Goal: Information Seeking & Learning: Find specific fact

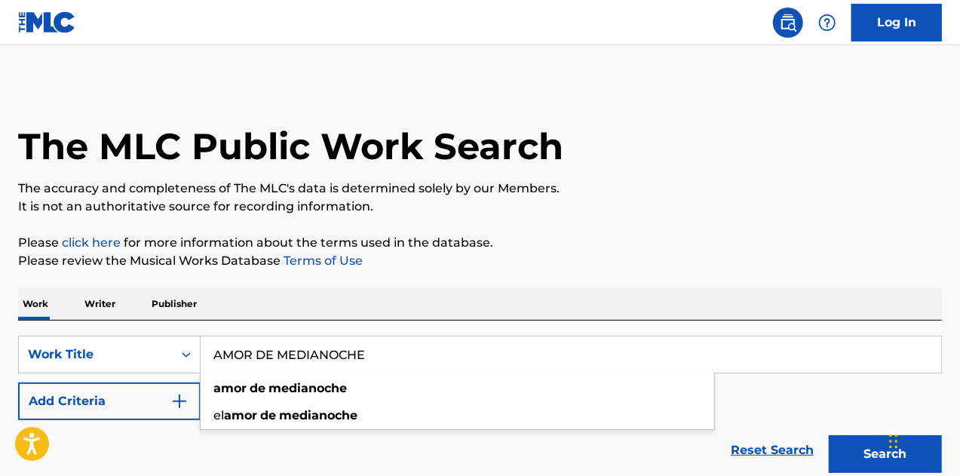
type input "AMOR DE MEDIANOCHE"
click at [135, 409] on button "Add Criteria" at bounding box center [109, 401] width 182 height 38
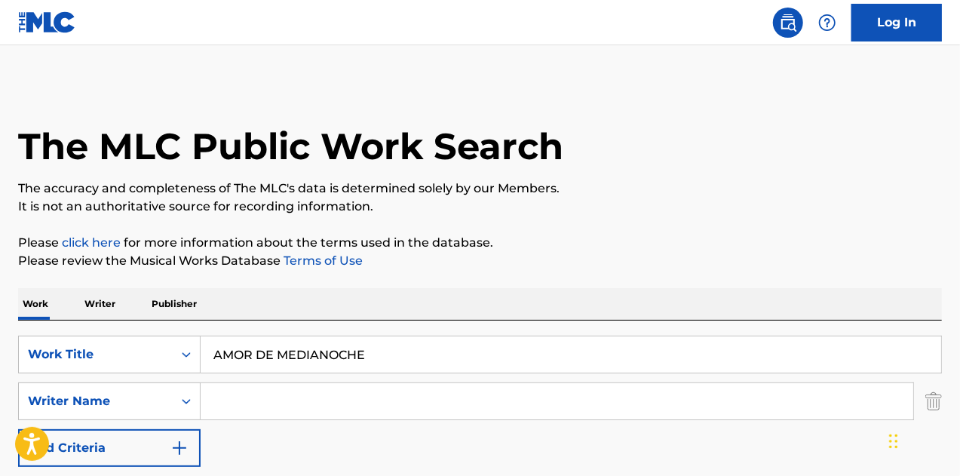
click at [240, 399] on input "Search Form" at bounding box center [557, 401] width 712 height 36
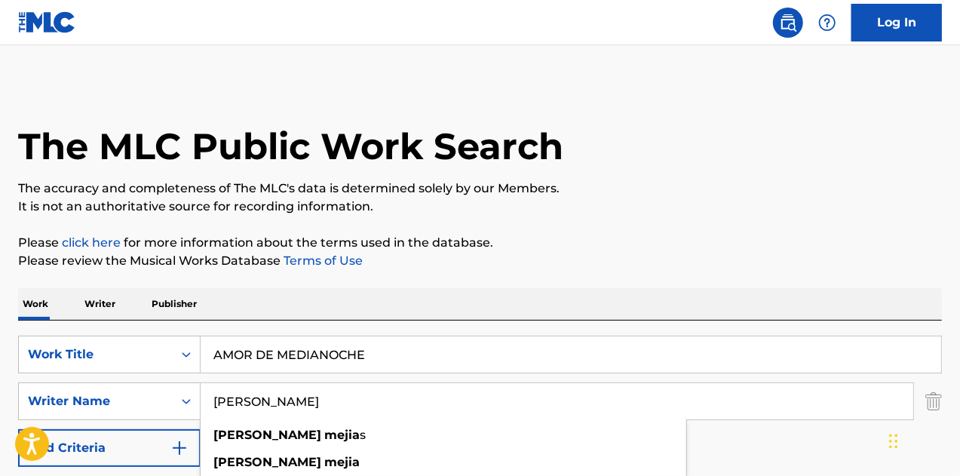
type input "[PERSON_NAME]"
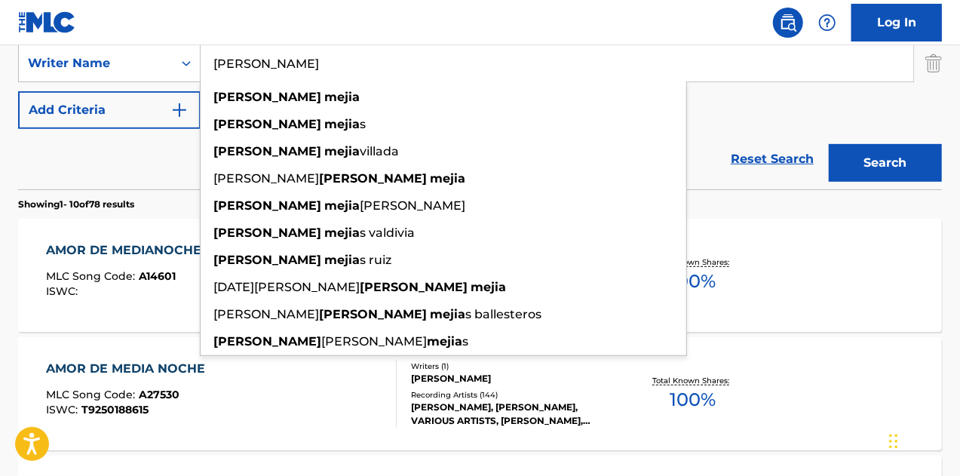
scroll to position [342, 0]
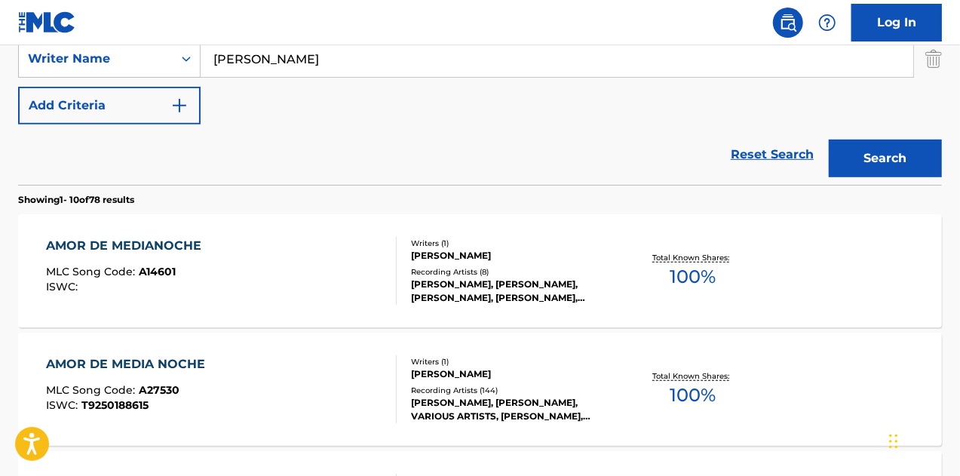
click at [896, 149] on button "Search" at bounding box center [885, 158] width 113 height 38
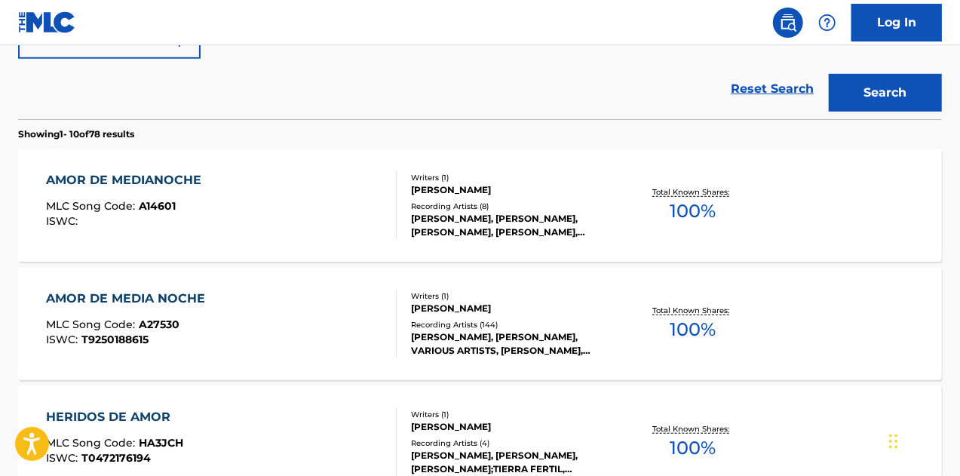
scroll to position [403, 0]
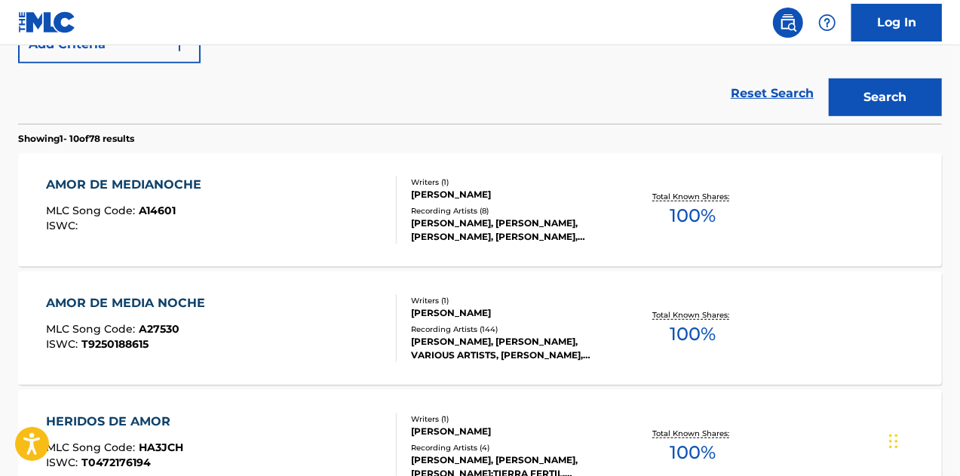
click at [311, 212] on div "AMOR DE MEDIANOCHE MLC Song Code : A14601 ISWC :" at bounding box center [221, 210] width 351 height 68
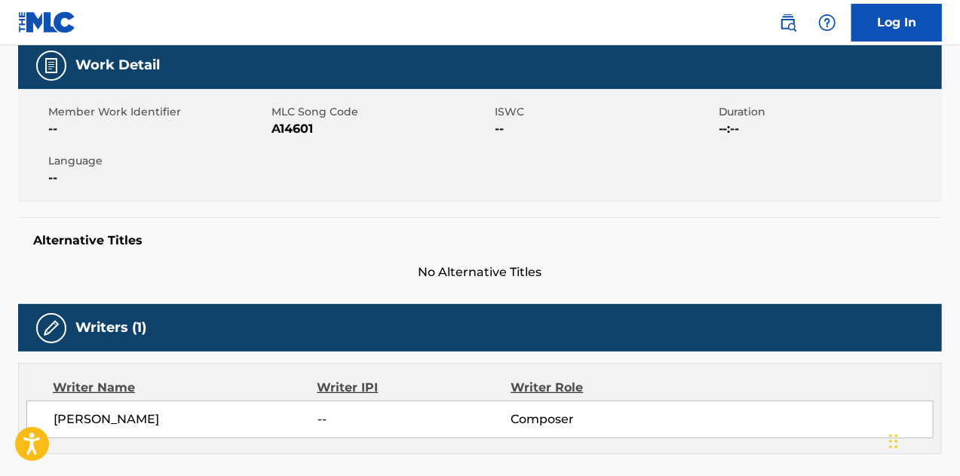
scroll to position [224, 0]
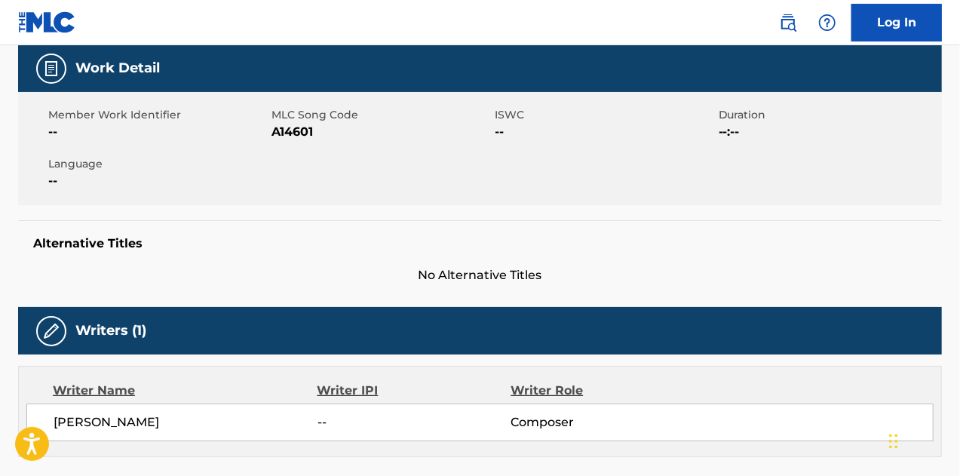
click at [317, 130] on span "A14601" at bounding box center [380, 132] width 219 height 18
click at [302, 130] on span "A14601" at bounding box center [380, 132] width 219 height 18
copy span "A14601"
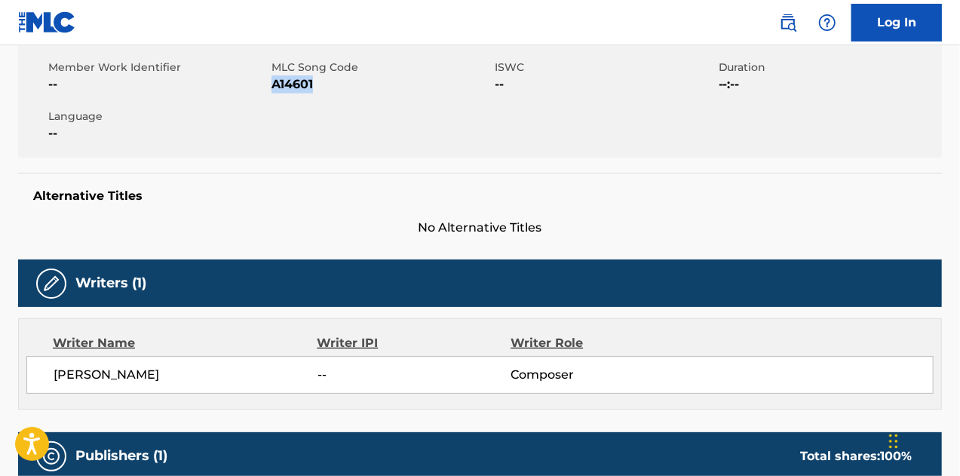
scroll to position [0, 0]
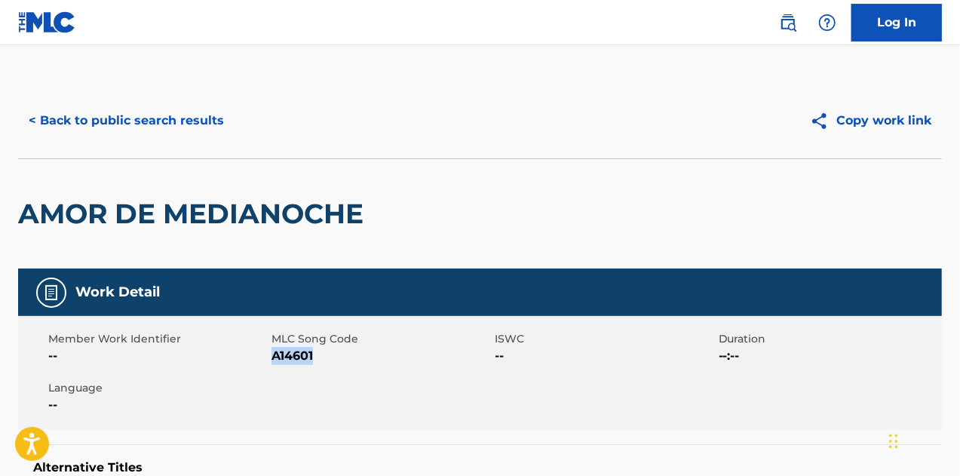
click at [163, 106] on button "< Back to public search results" at bounding box center [126, 121] width 216 height 38
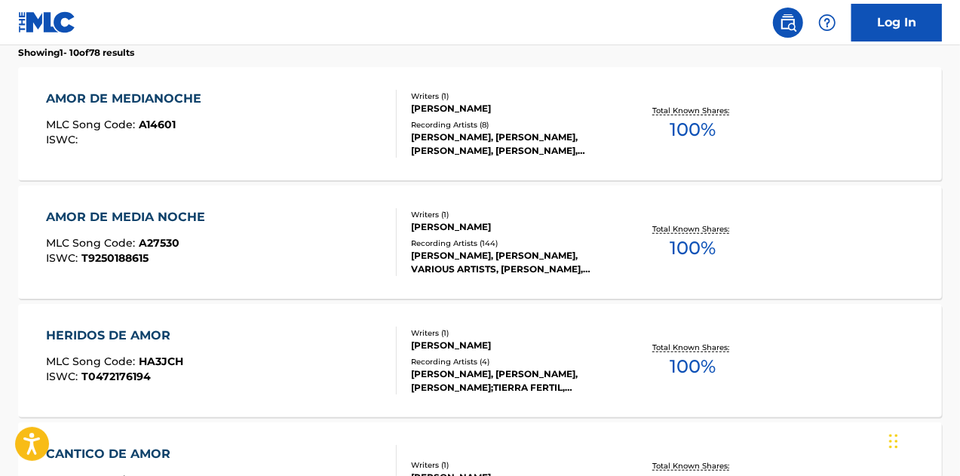
scroll to position [53, 0]
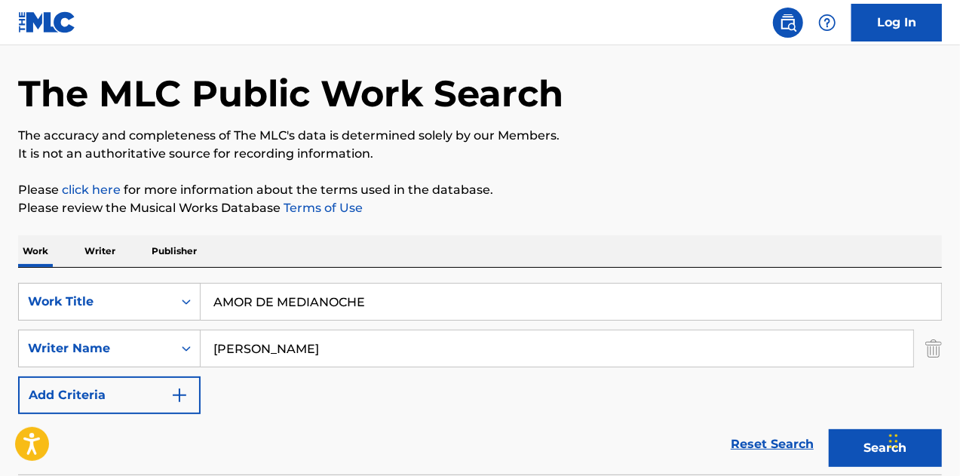
click at [421, 301] on input "AMOR DE MEDIANOCHE" at bounding box center [571, 301] width 740 height 36
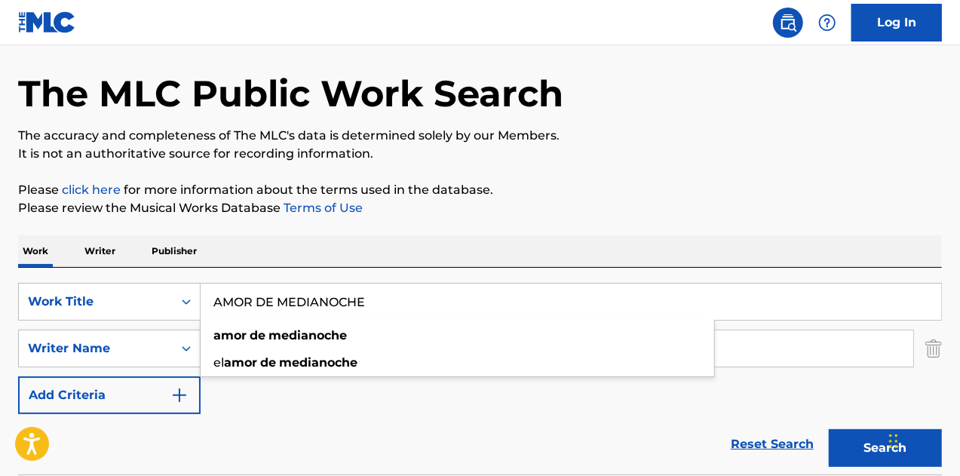
click at [421, 301] on input "AMOR DE MEDIANOCHE" at bounding box center [571, 301] width 740 height 36
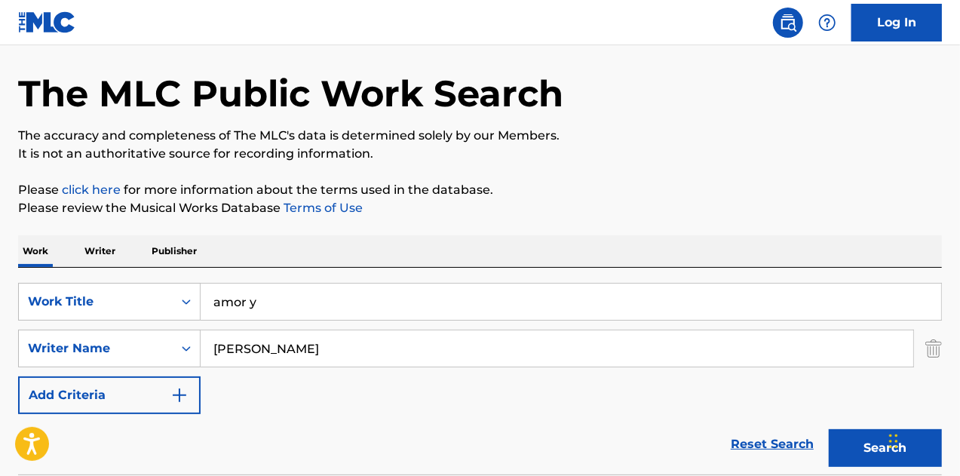
scroll to position [52, 0]
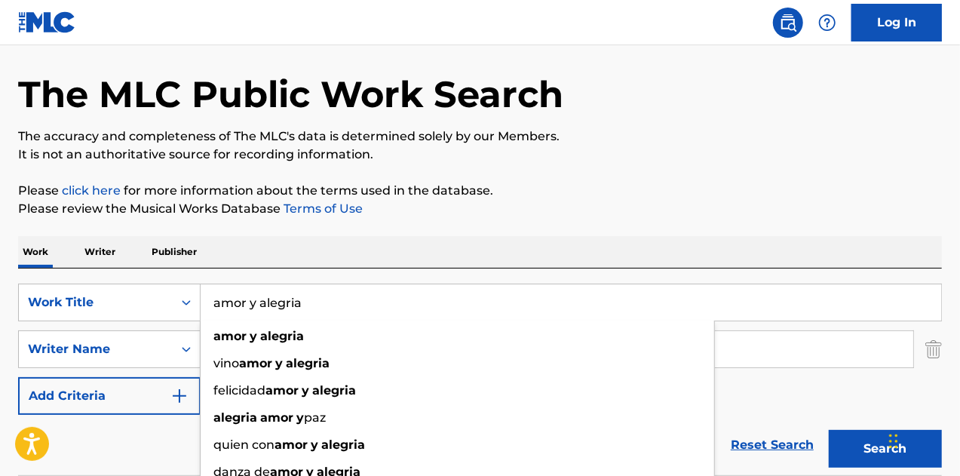
click at [829, 430] on button "Search" at bounding box center [885, 449] width 113 height 38
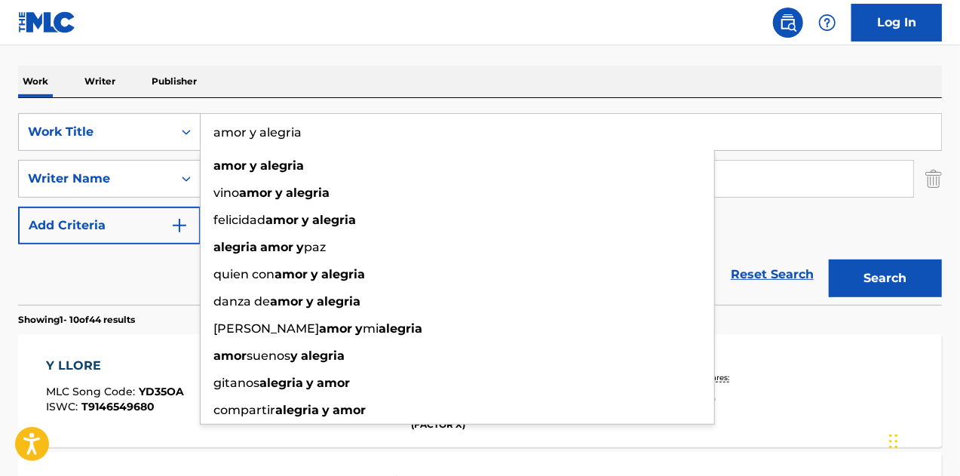
scroll to position [222, 0]
click at [111, 290] on div "Reset Search Search" at bounding box center [480, 275] width 924 height 60
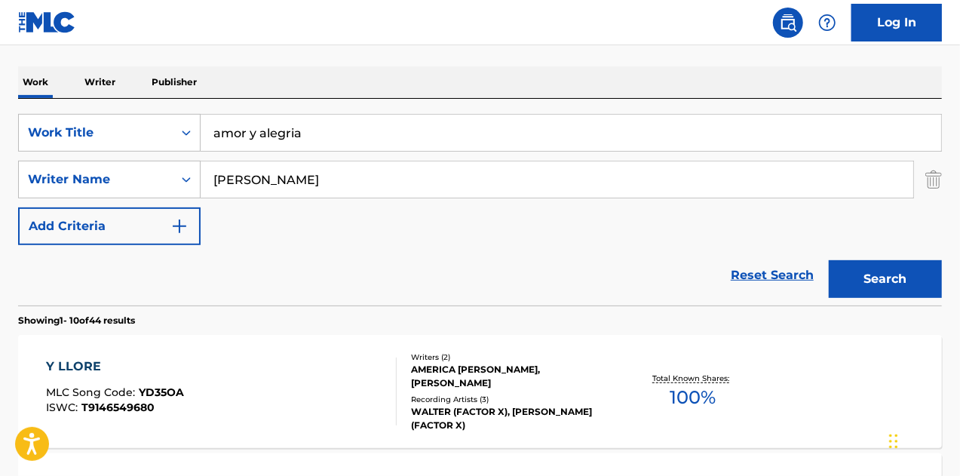
click at [932, 178] on img "Search Form" at bounding box center [933, 180] width 17 height 38
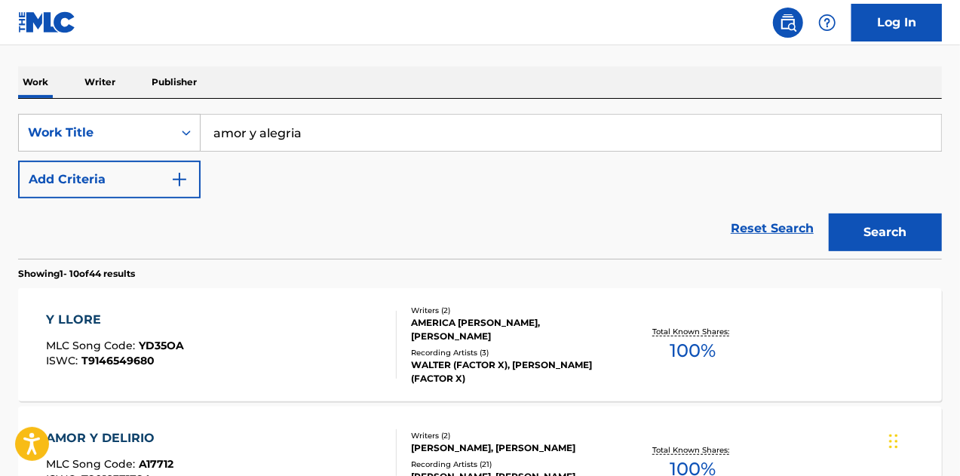
click at [879, 222] on button "Search" at bounding box center [885, 232] width 113 height 38
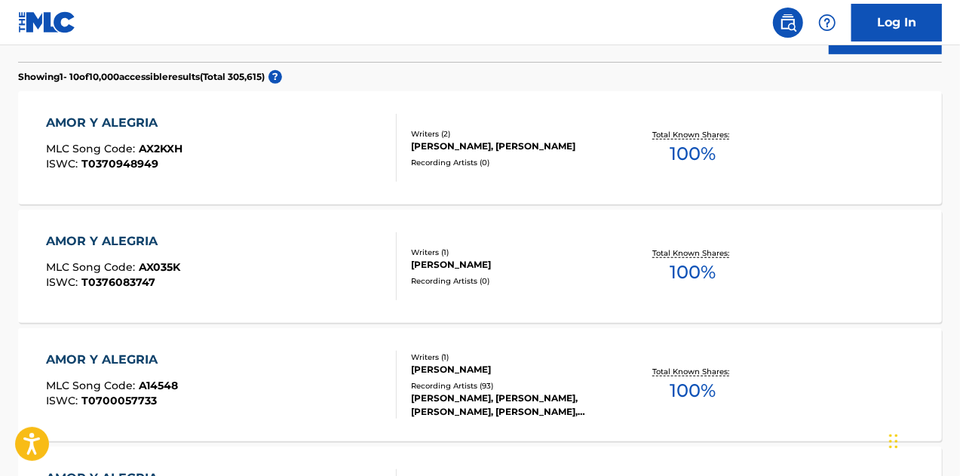
scroll to position [116, 0]
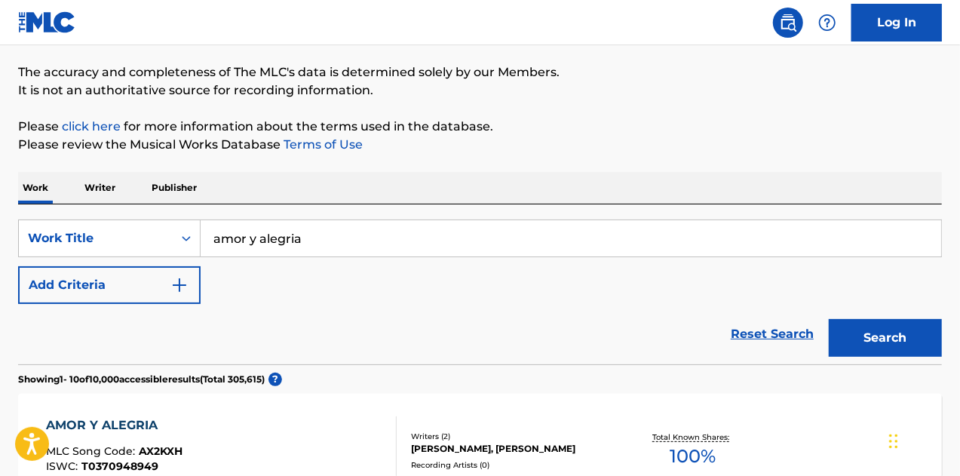
click at [322, 230] on input "amor y alegria" at bounding box center [571, 238] width 740 height 36
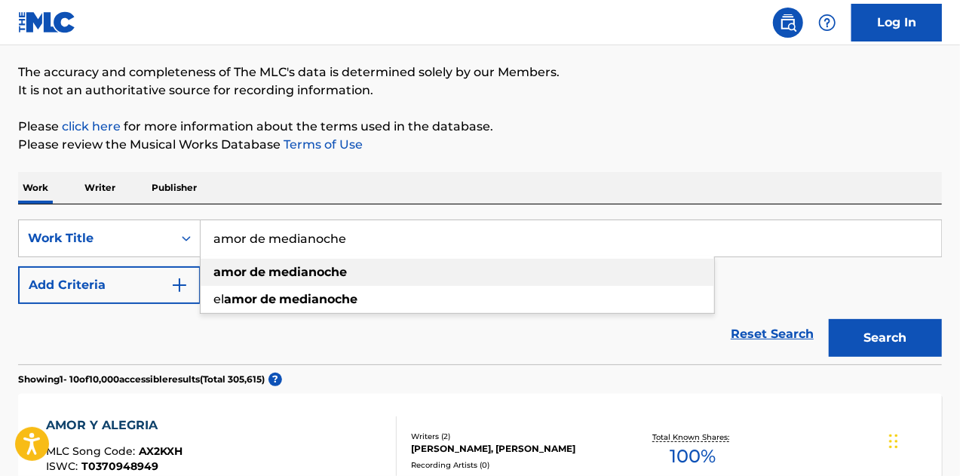
type input "amor de medianoche"
click at [352, 271] on div "amor de medianoche" at bounding box center [457, 272] width 513 height 27
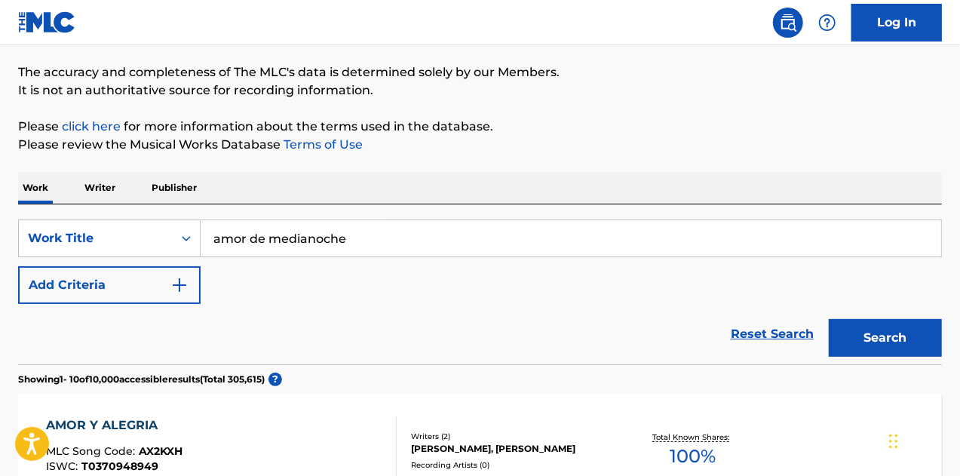
click at [869, 342] on button "Search" at bounding box center [885, 338] width 113 height 38
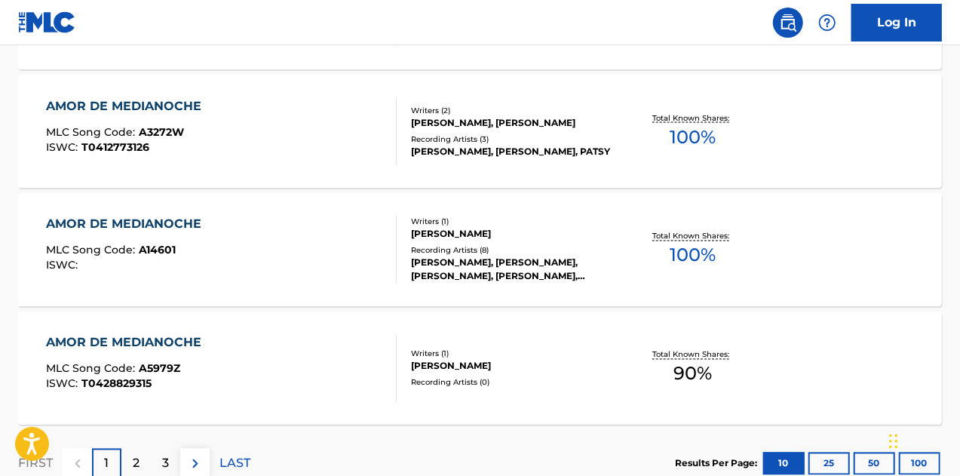
scroll to position [1264, 0]
click at [591, 245] on div "Recording Artists ( 8 )" at bounding box center [513, 249] width 205 height 11
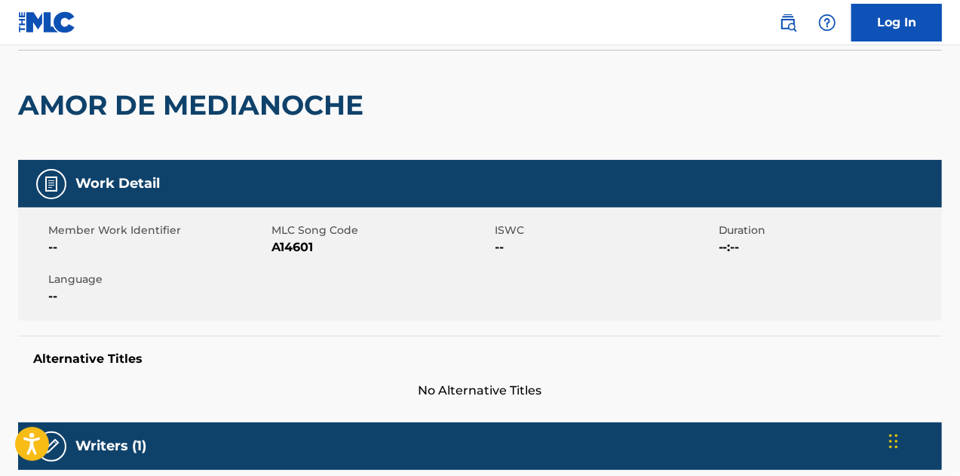
scroll to position [107, 0]
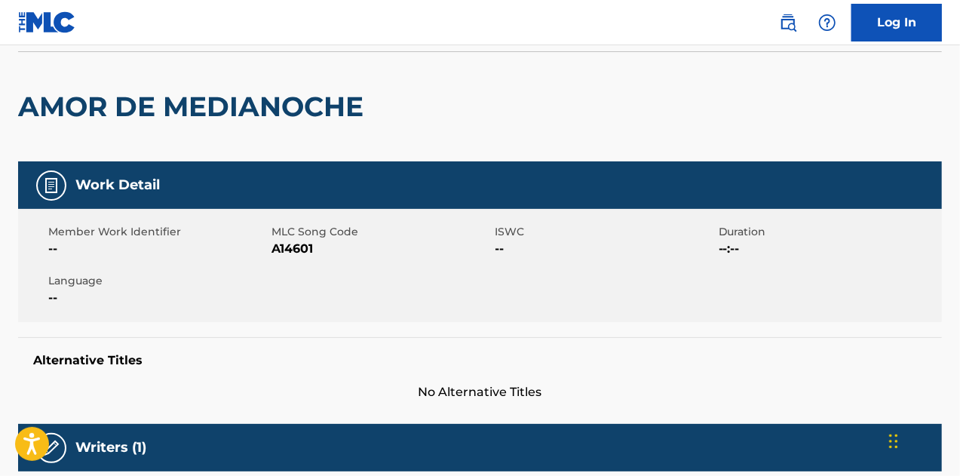
click at [287, 253] on span "A14601" at bounding box center [380, 249] width 219 height 18
copy span "A14601"
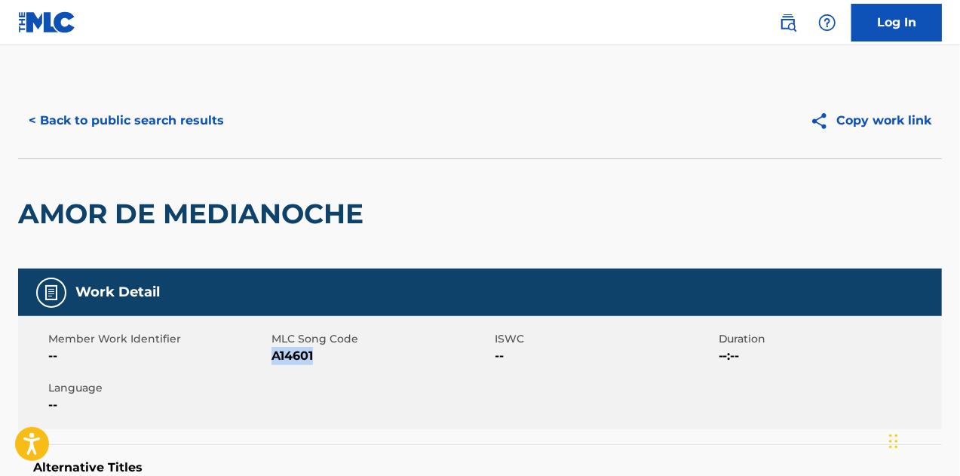
click at [99, 112] on button "< Back to public search results" at bounding box center [126, 121] width 216 height 38
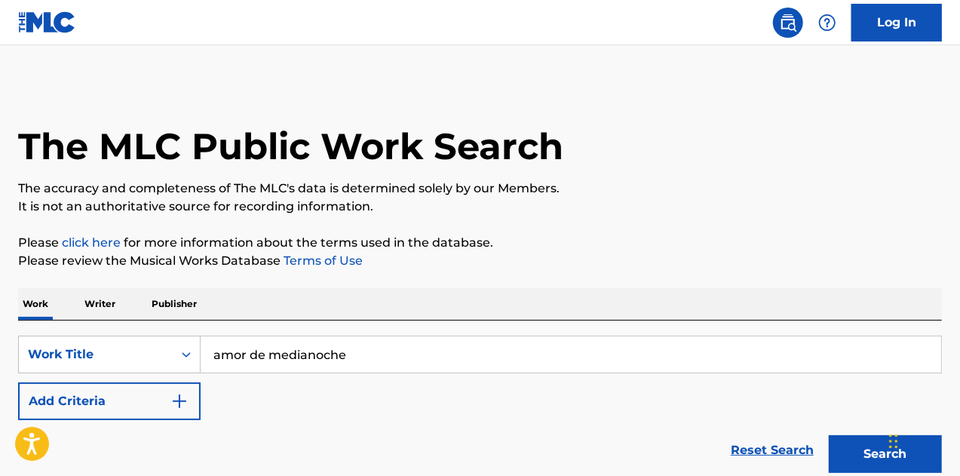
click at [387, 354] on input "amor de medianoche" at bounding box center [571, 354] width 740 height 36
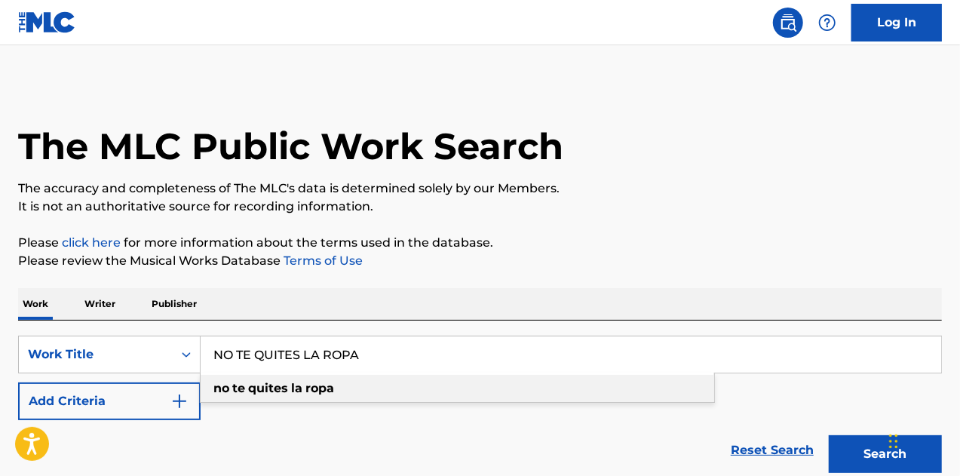
click at [267, 375] on div "no te quites la ropa" at bounding box center [457, 388] width 513 height 27
type input "no te quites la ropa"
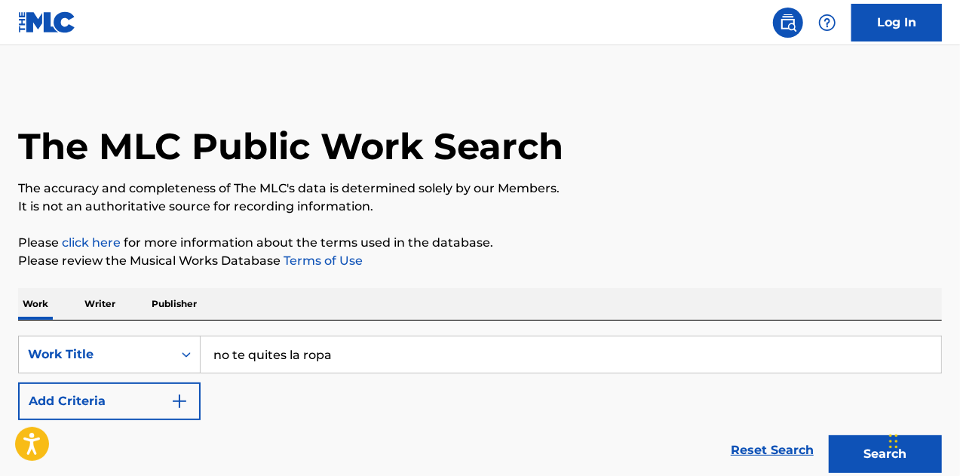
click at [115, 399] on button "Add Criteria" at bounding box center [109, 401] width 182 height 38
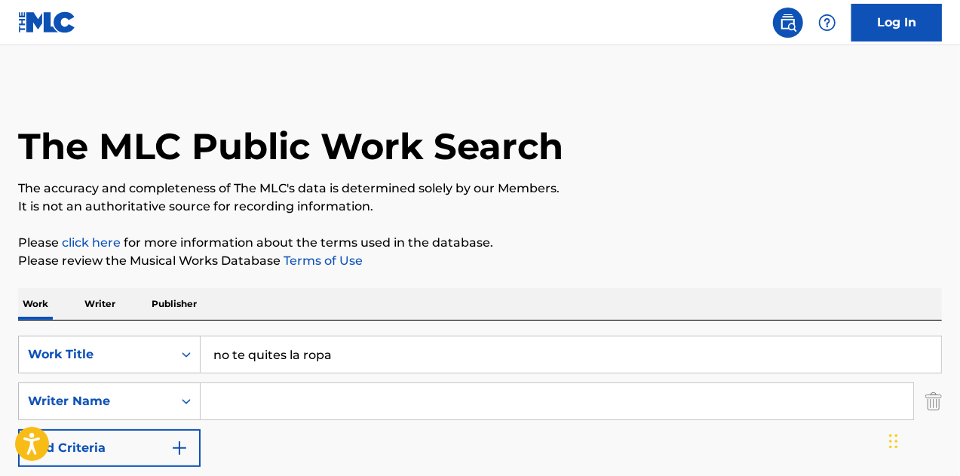
click at [304, 404] on input "Search Form" at bounding box center [557, 401] width 712 height 36
click at [479, 409] on input "Search Form" at bounding box center [557, 401] width 712 height 36
type input "CALDERON"
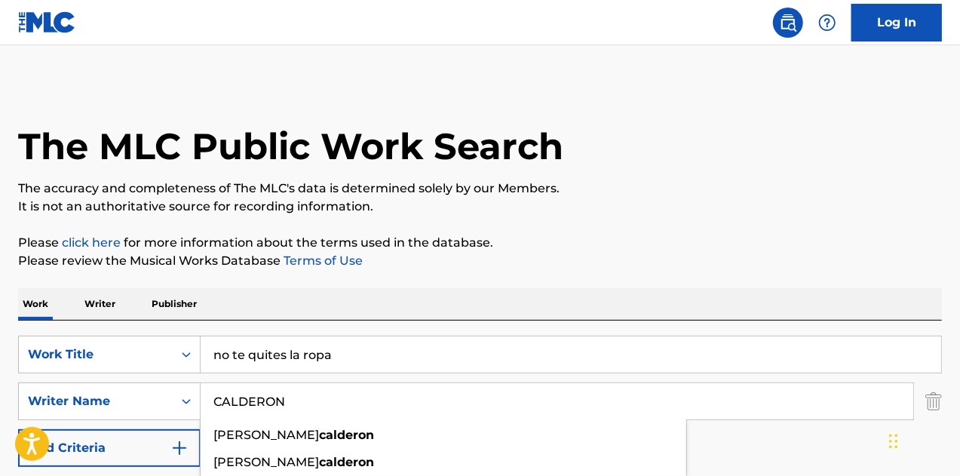
scroll to position [227, 0]
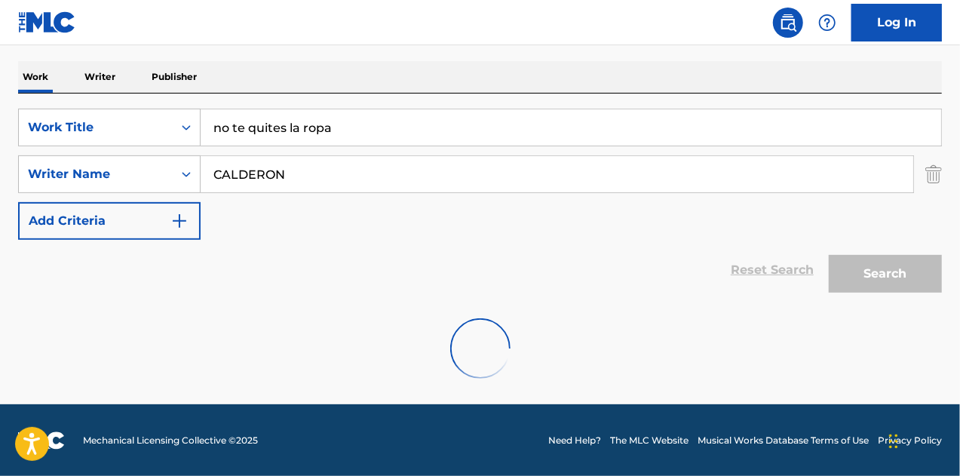
click at [803, 339] on div at bounding box center [480, 348] width 924 height 97
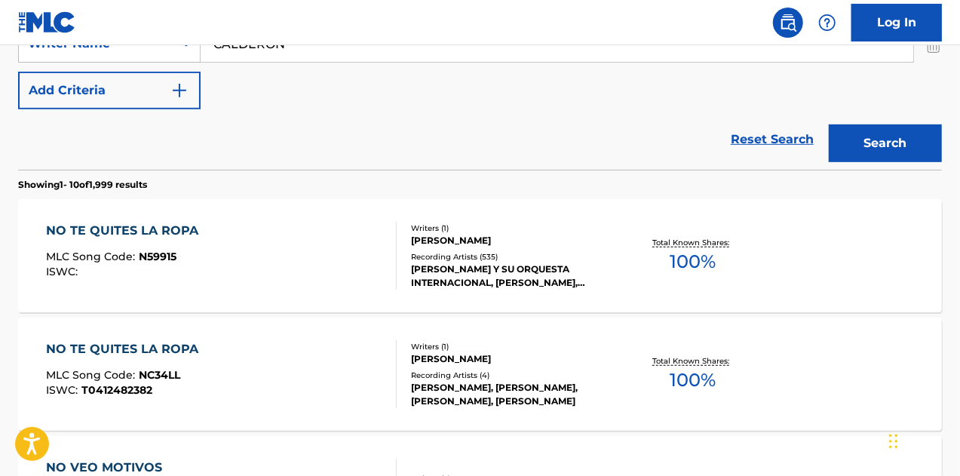
scroll to position [388, 0]
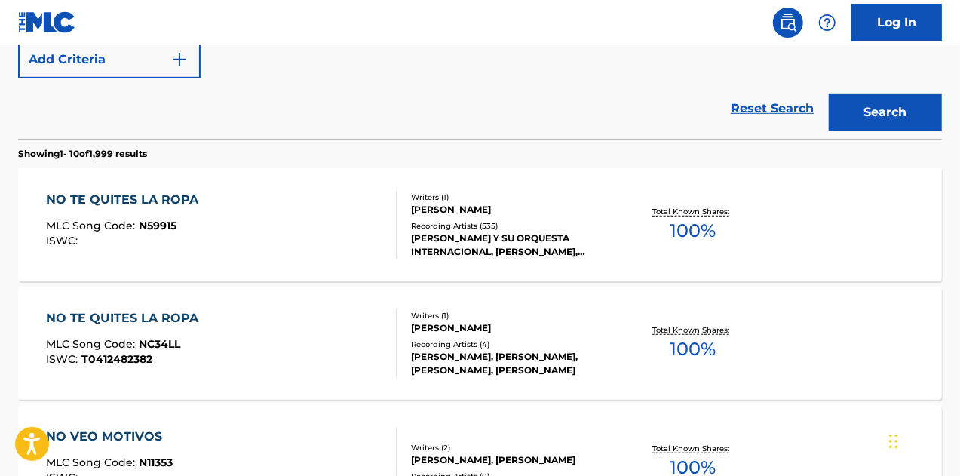
click at [593, 192] on div "Writers ( 1 )" at bounding box center [513, 196] width 205 height 11
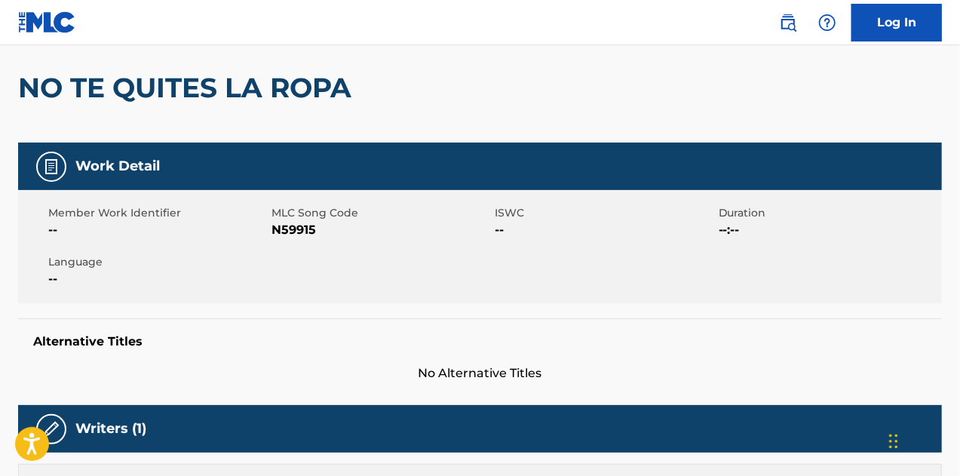
scroll to position [103, 0]
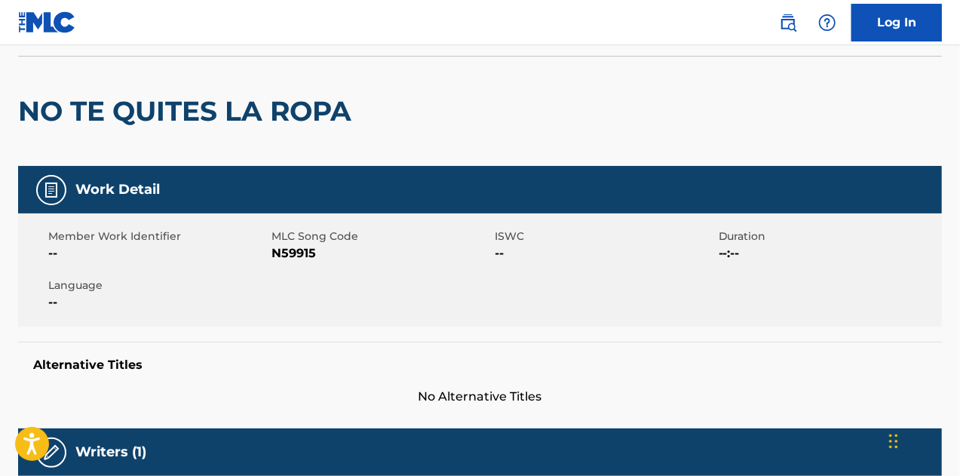
click at [300, 254] on span "N59915" at bounding box center [380, 253] width 219 height 18
copy span "N59915"
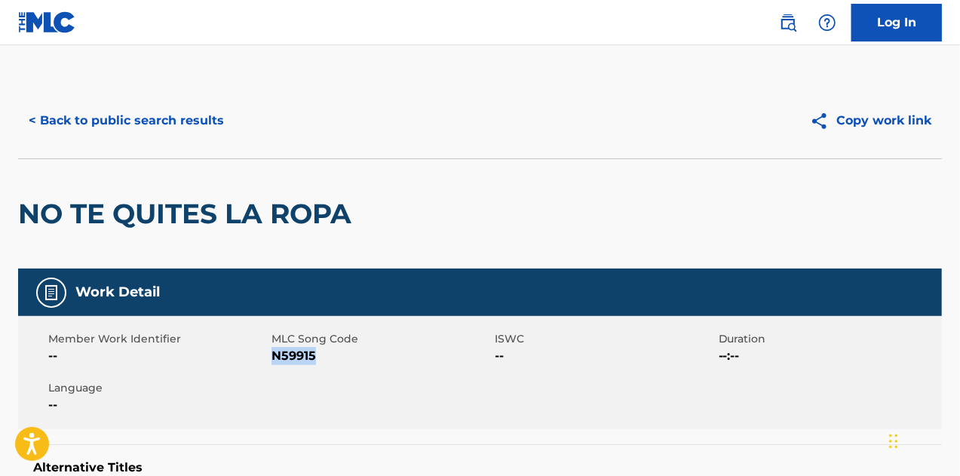
click at [81, 118] on button "< Back to public search results" at bounding box center [126, 121] width 216 height 38
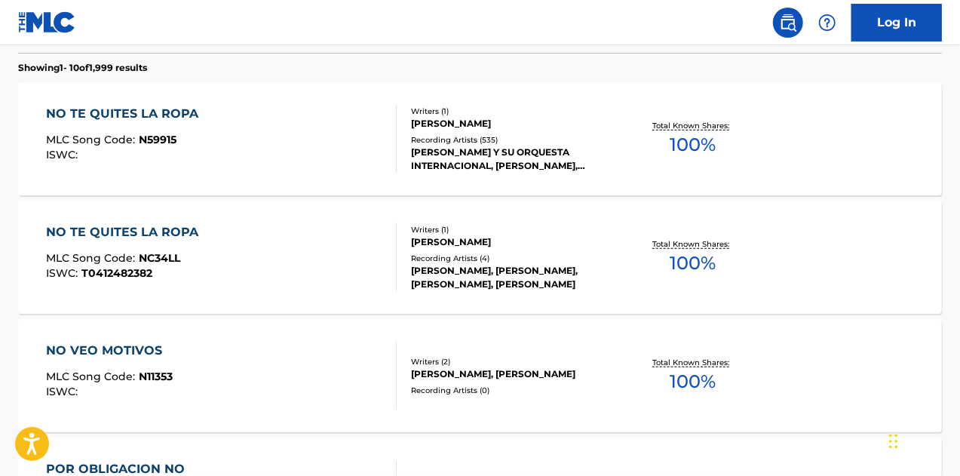
scroll to position [84, 0]
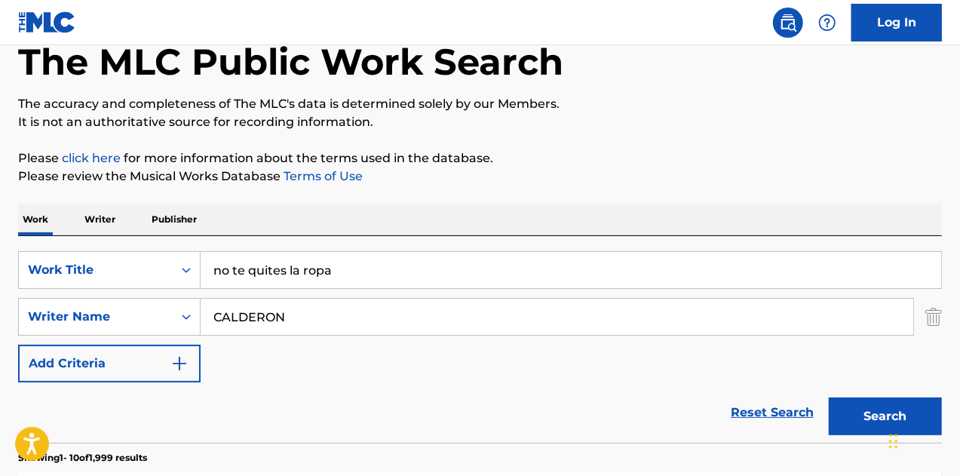
click at [366, 265] on input "no te quites la ropa" at bounding box center [571, 270] width 740 height 36
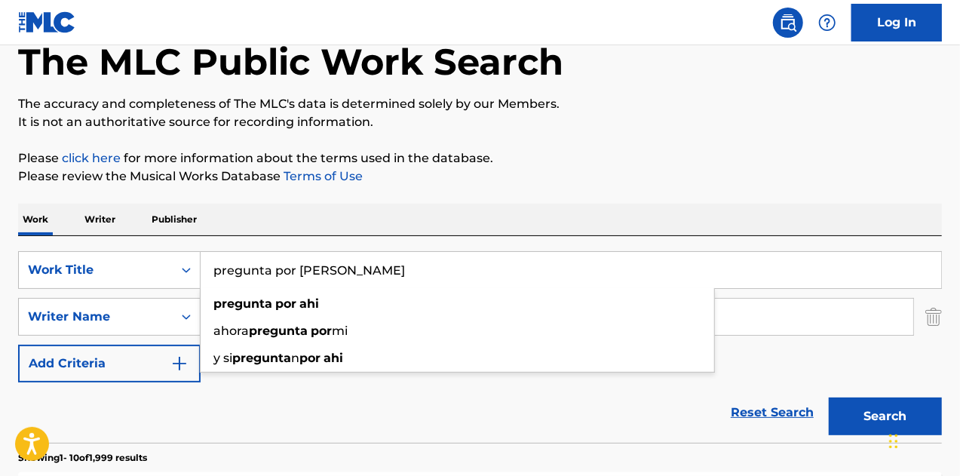
type input "pregunta por [PERSON_NAME]"
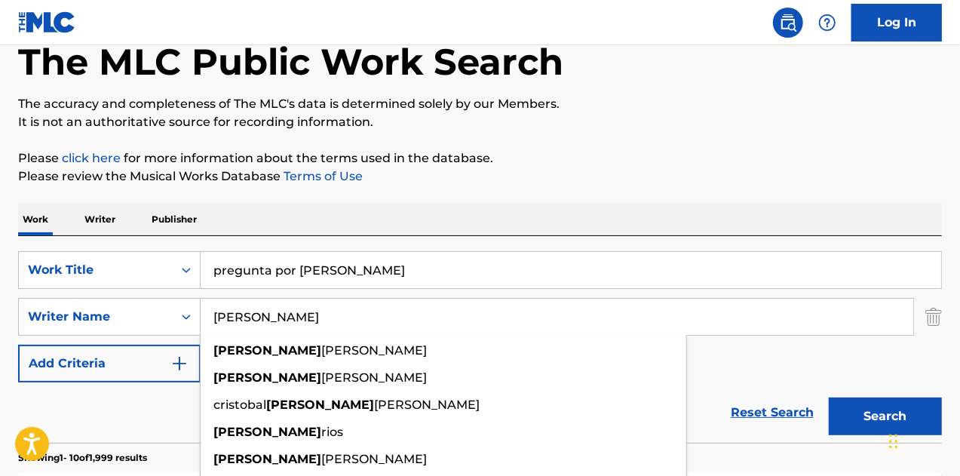
type input "[PERSON_NAME]"
click at [829, 397] on button "Search" at bounding box center [885, 416] width 113 height 38
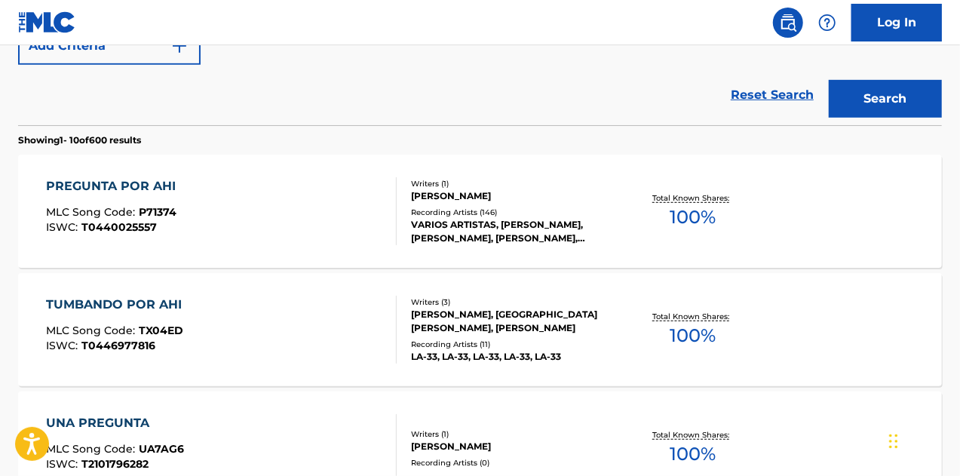
scroll to position [415, 0]
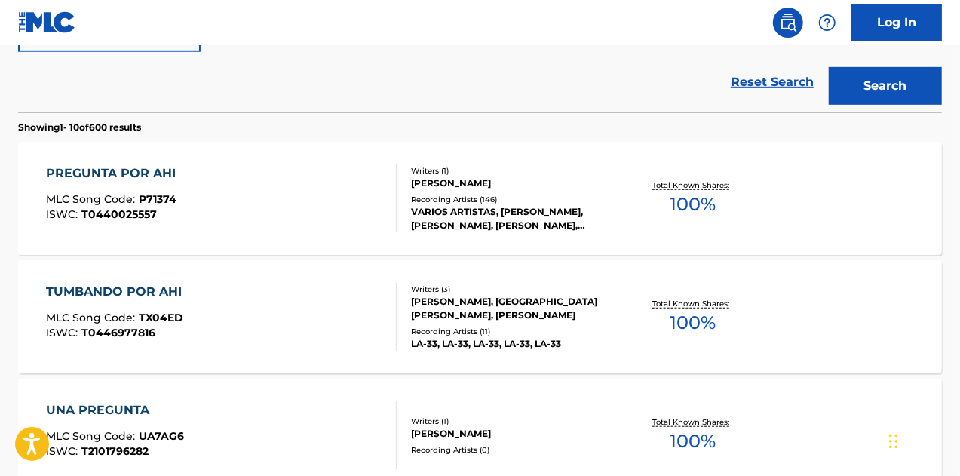
click at [615, 216] on div "VARIOS ARTISTAS, [PERSON_NAME], [PERSON_NAME], [PERSON_NAME], [PERSON_NAME]" at bounding box center [513, 218] width 205 height 27
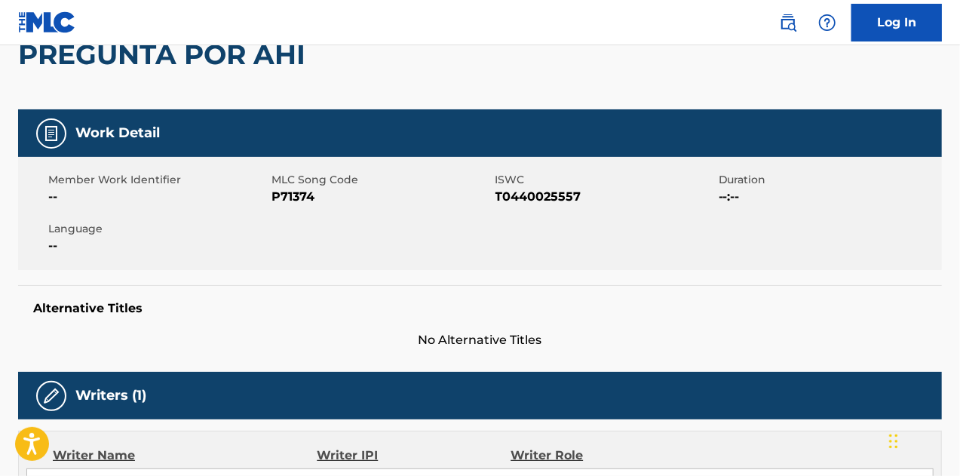
scroll to position [185, 0]
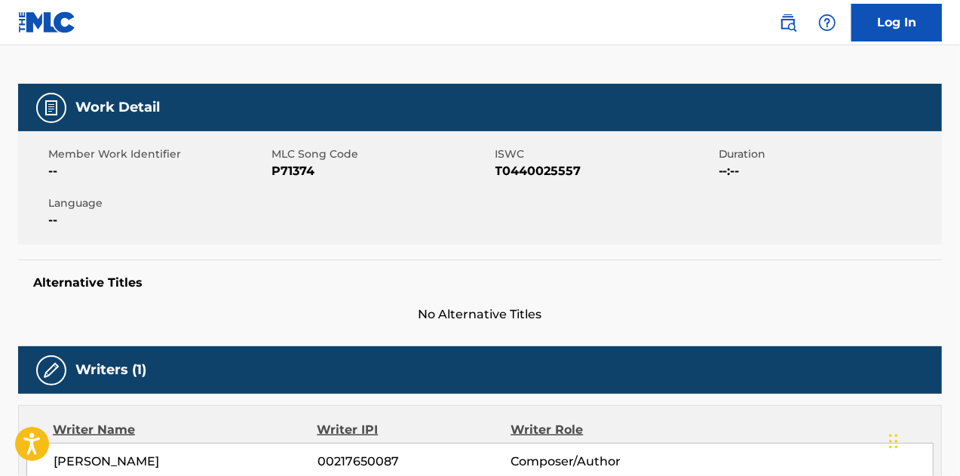
click at [296, 171] on span "P71374" at bounding box center [380, 171] width 219 height 18
copy span "P71374"
